Goal: Task Accomplishment & Management: Manage account settings

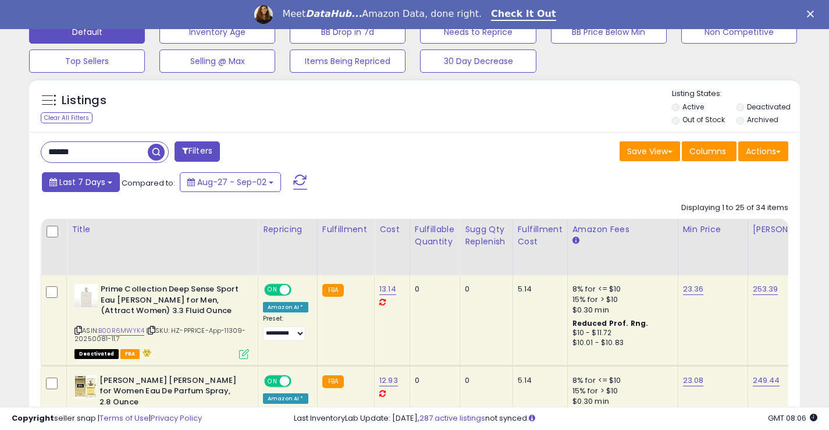
scroll to position [350, 0]
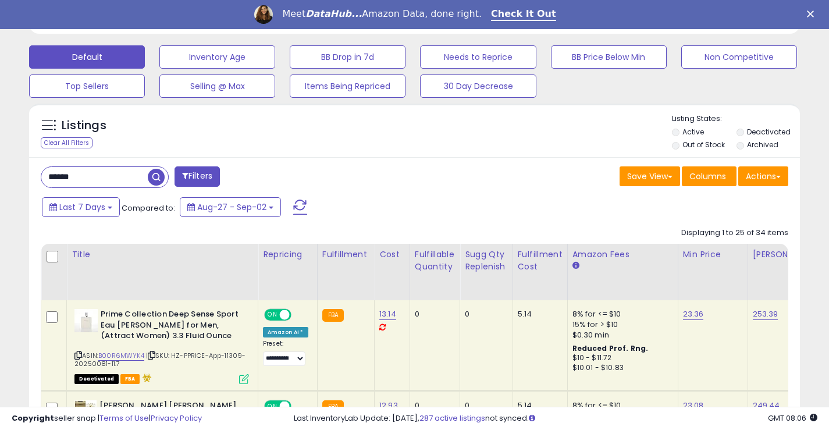
click at [85, 180] on input "******" at bounding box center [94, 177] width 106 height 20
click at [85, 180] on input "******" at bounding box center [130, 177] width 179 height 20
type input "****"
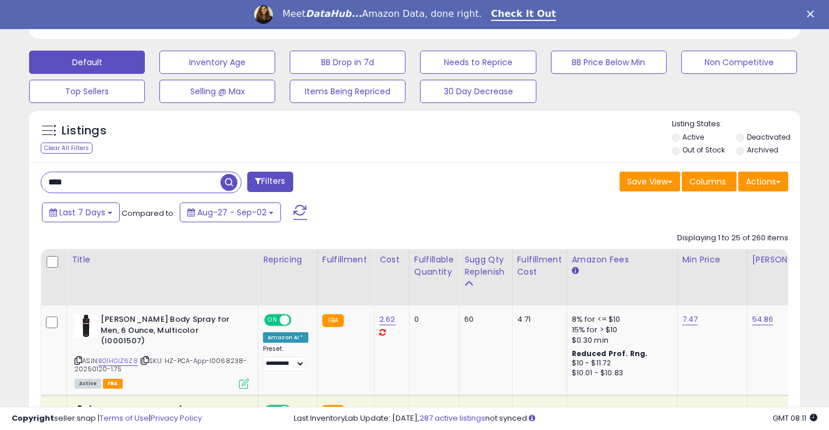
scroll to position [447, 0]
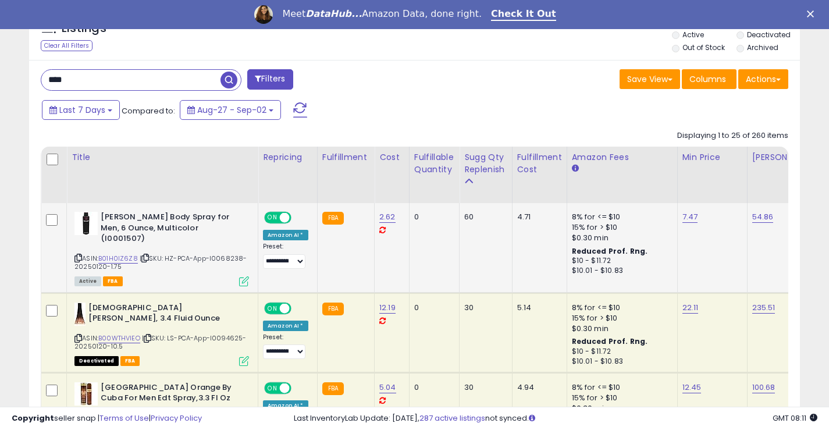
click at [80, 255] on icon at bounding box center [78, 258] width 8 height 6
click at [77, 335] on icon at bounding box center [78, 338] width 8 height 6
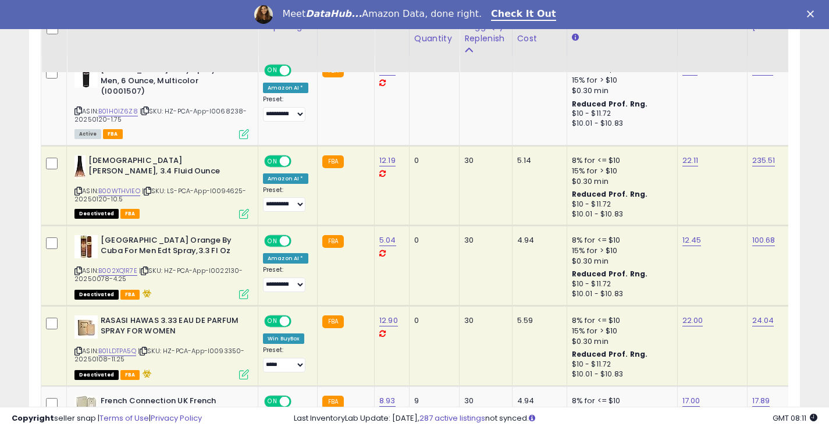
scroll to position [622, 0]
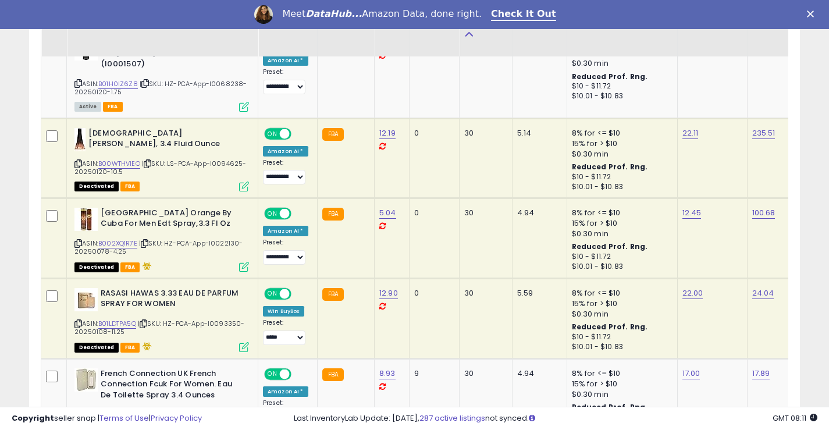
click at [77, 240] on icon at bounding box center [78, 243] width 8 height 6
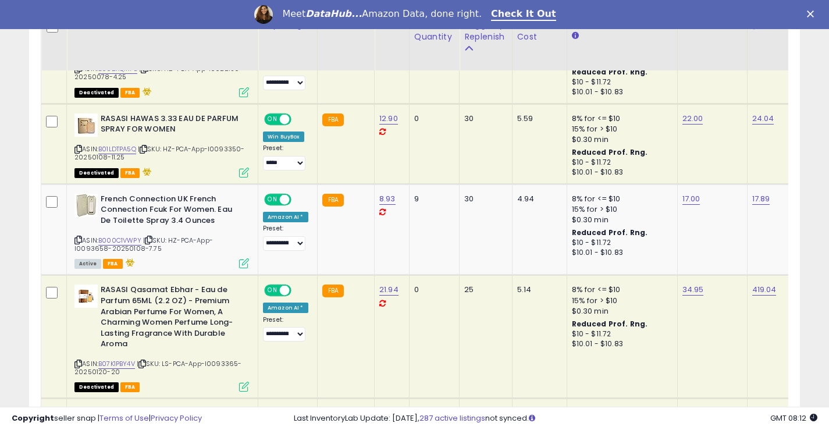
scroll to position [854, 0]
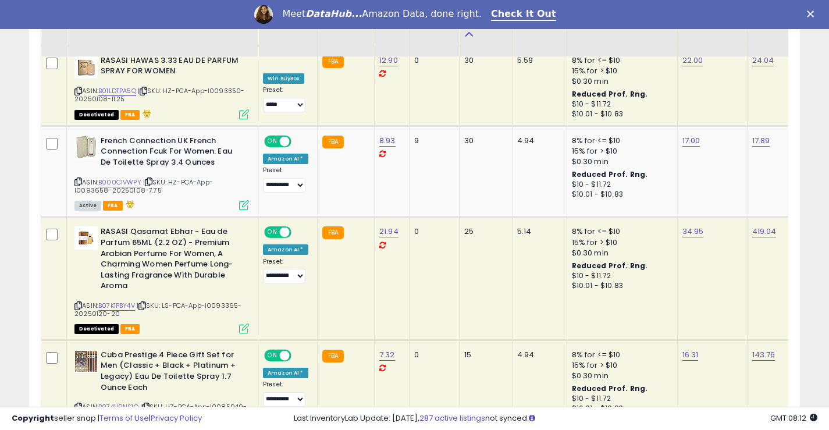
click at [77, 302] on icon at bounding box center [78, 305] width 8 height 6
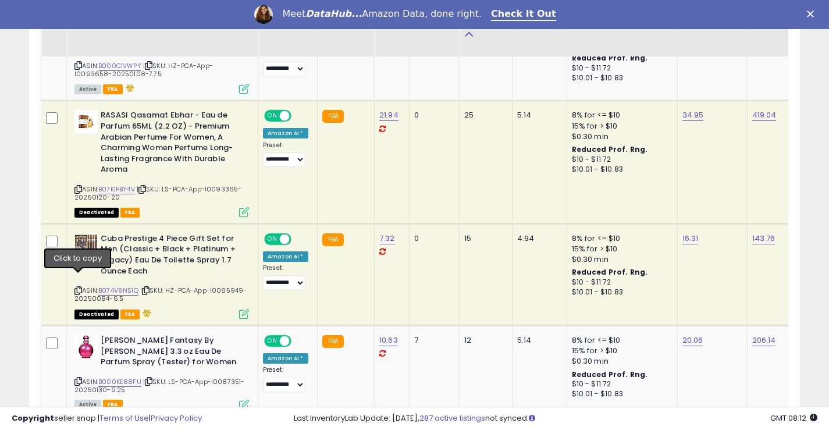
click at [76, 287] on icon at bounding box center [78, 290] width 8 height 6
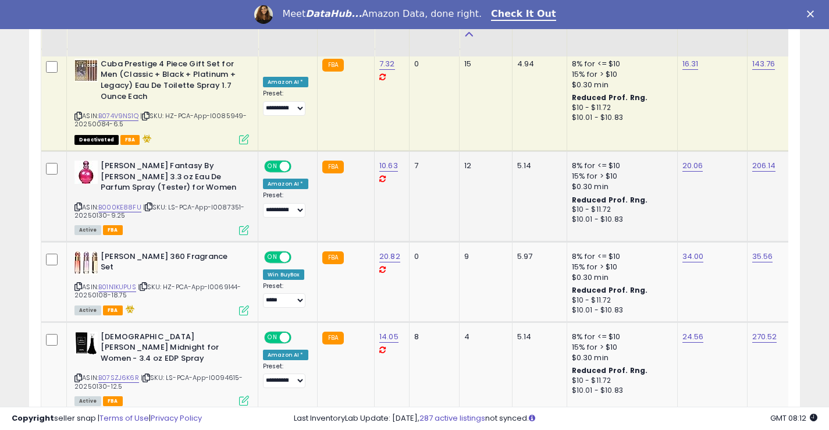
scroll to position [1203, 0]
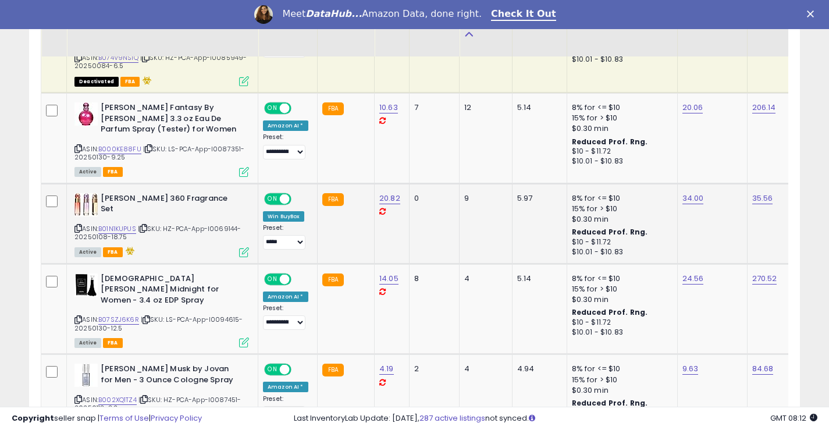
click at [79, 225] on icon at bounding box center [78, 228] width 8 height 6
click at [76, 316] on icon at bounding box center [78, 319] width 8 height 6
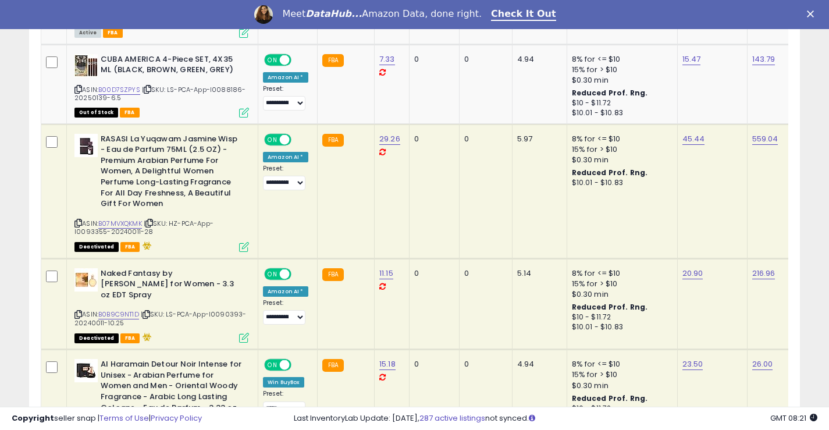
scroll to position [1901, 0]
